Goal: Find contact information: Find contact information

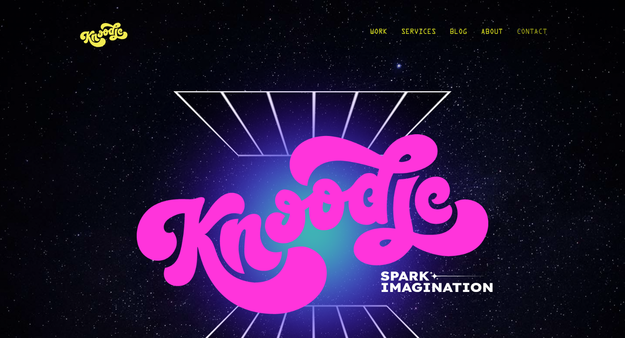
click at [522, 32] on link "Contact" at bounding box center [531, 34] width 30 height 40
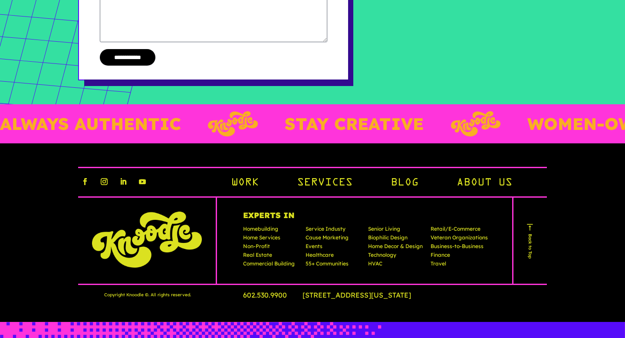
click at [478, 176] on link "About Us" at bounding box center [484, 183] width 56 height 15
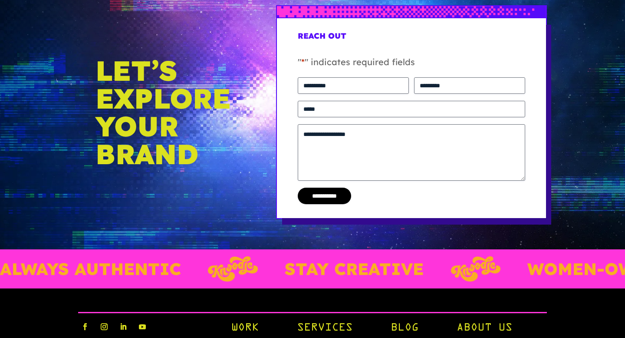
scroll to position [1840, 0]
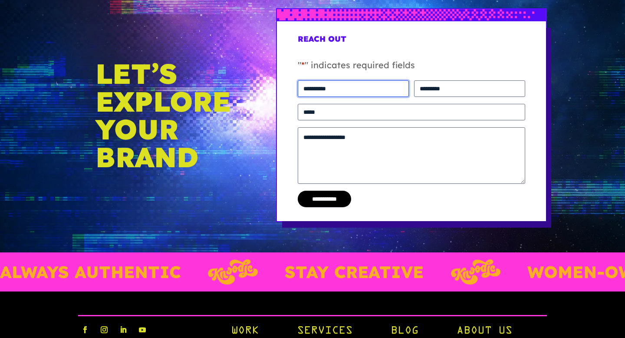
click at [334, 82] on input "First" at bounding box center [353, 88] width 111 height 16
click at [212, 52] on div "Let’s Explore Your Brand" at bounding box center [164, 114] width 172 height 213
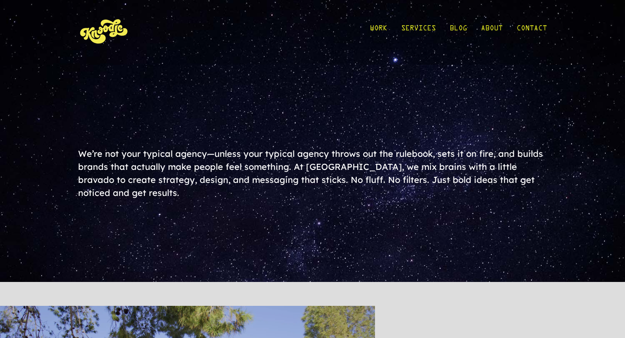
scroll to position [0, 0]
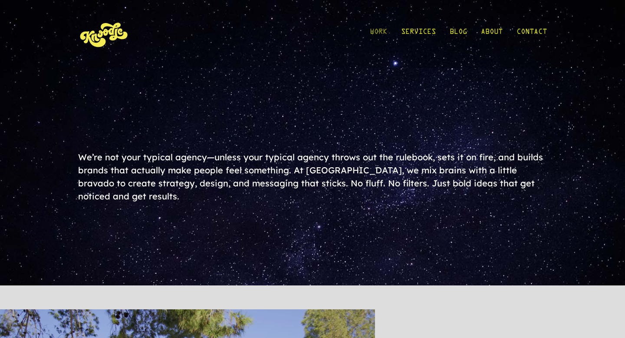
click at [374, 32] on link "Work" at bounding box center [378, 34] width 17 height 40
